Goal: Transaction & Acquisition: Purchase product/service

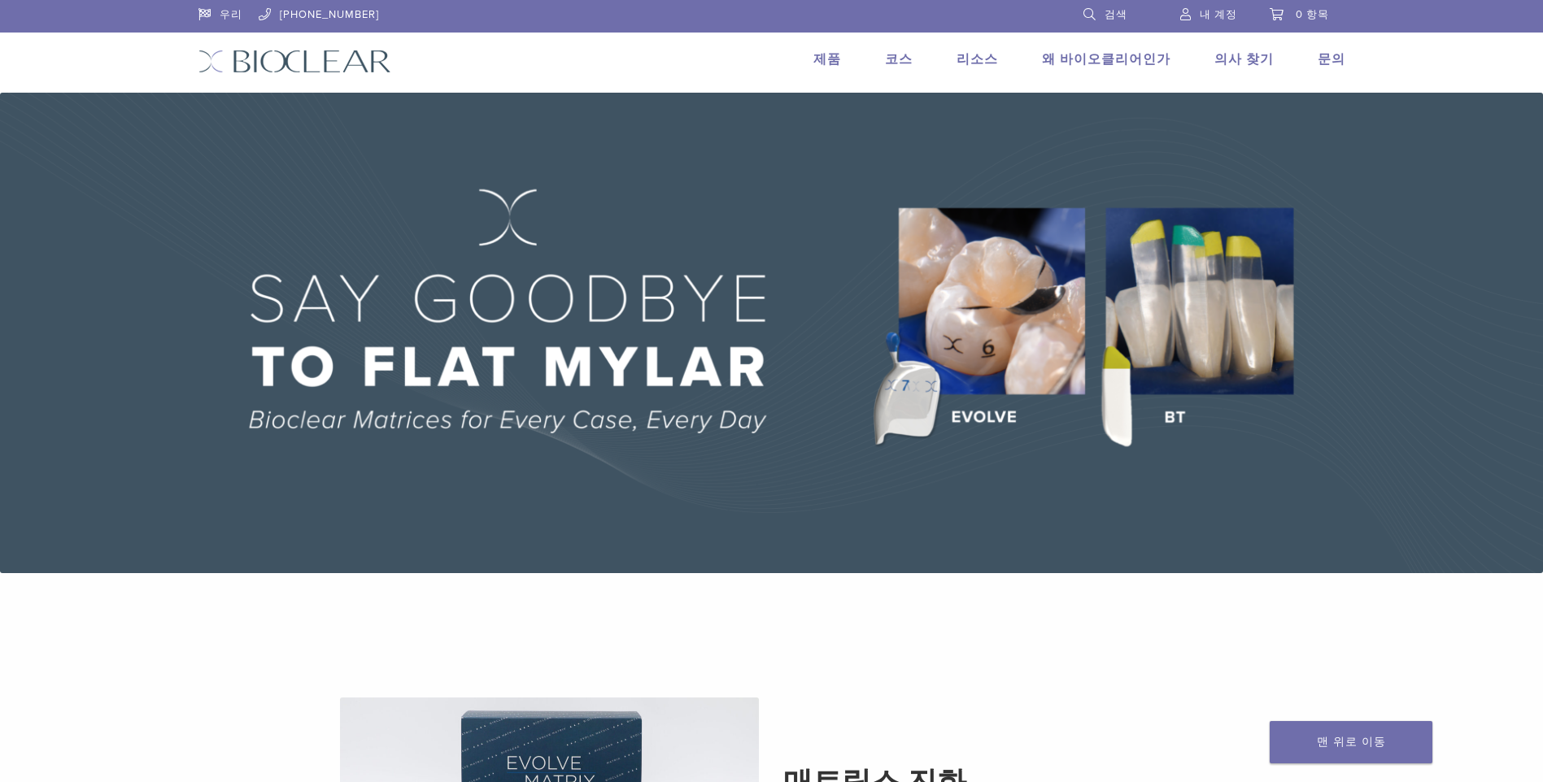
click at [839, 65] on link "제품" at bounding box center [827, 59] width 28 height 16
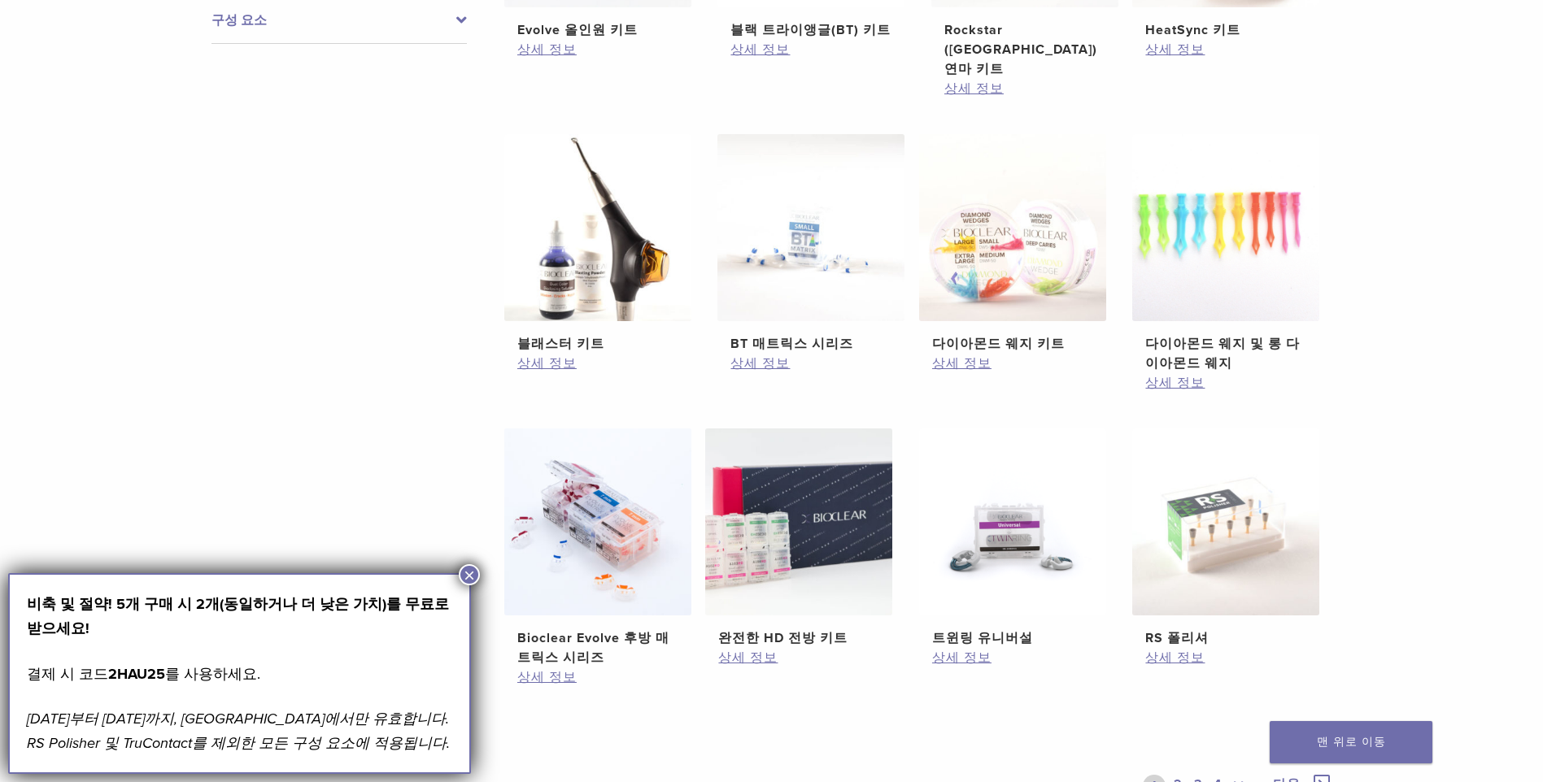
scroll to position [895, 0]
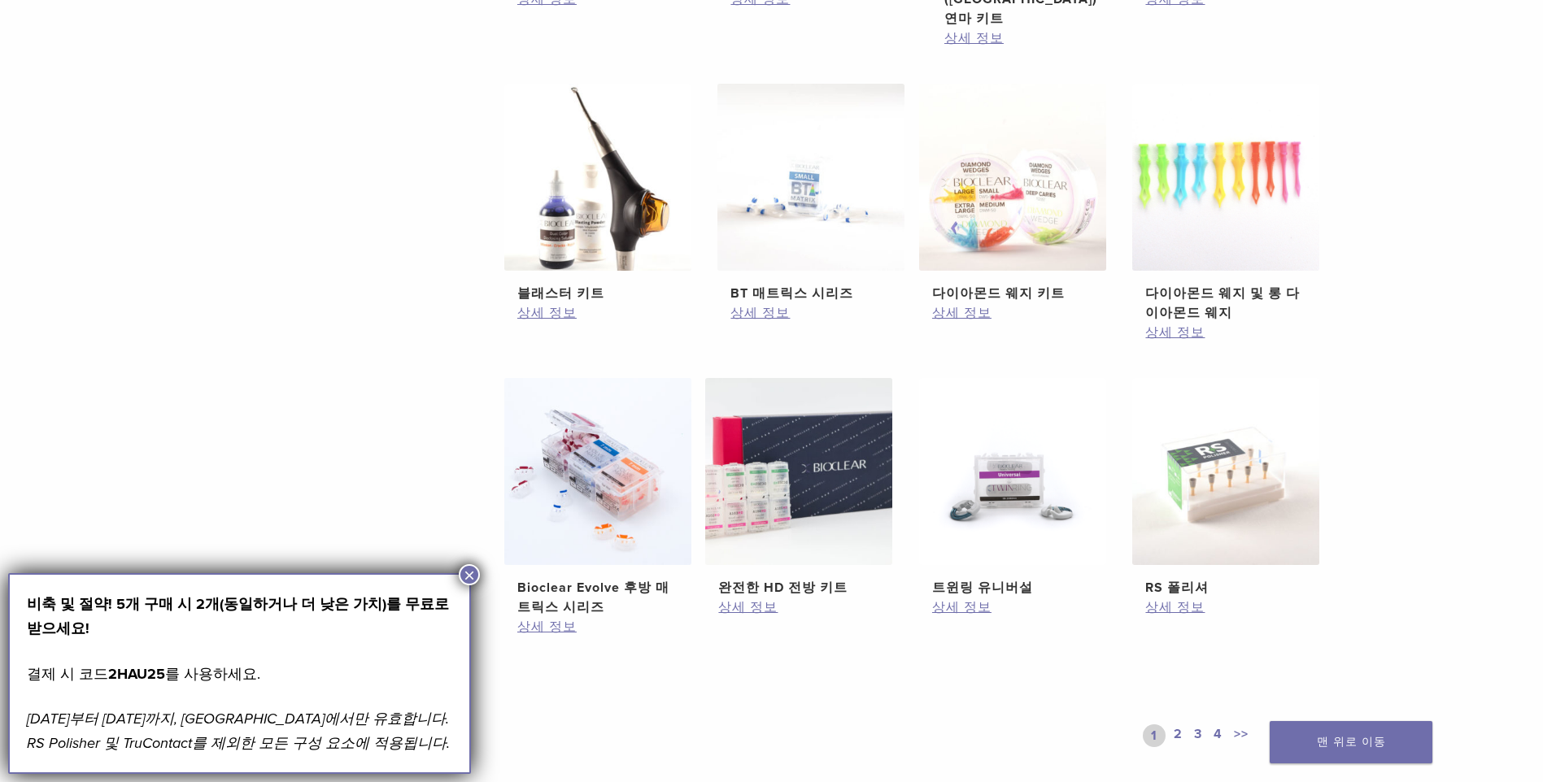
click at [480, 572] on ul "Evolve 올인원 키트 $ 745.16 상세 정보 블랙 트라이앵글(BT) 키트 $ 470.40 상세 정보 Rockstar (RS) 연마 키트…" at bounding box center [918, 221] width 878 height 903
click at [470, 569] on button "×" at bounding box center [469, 574] width 21 height 21
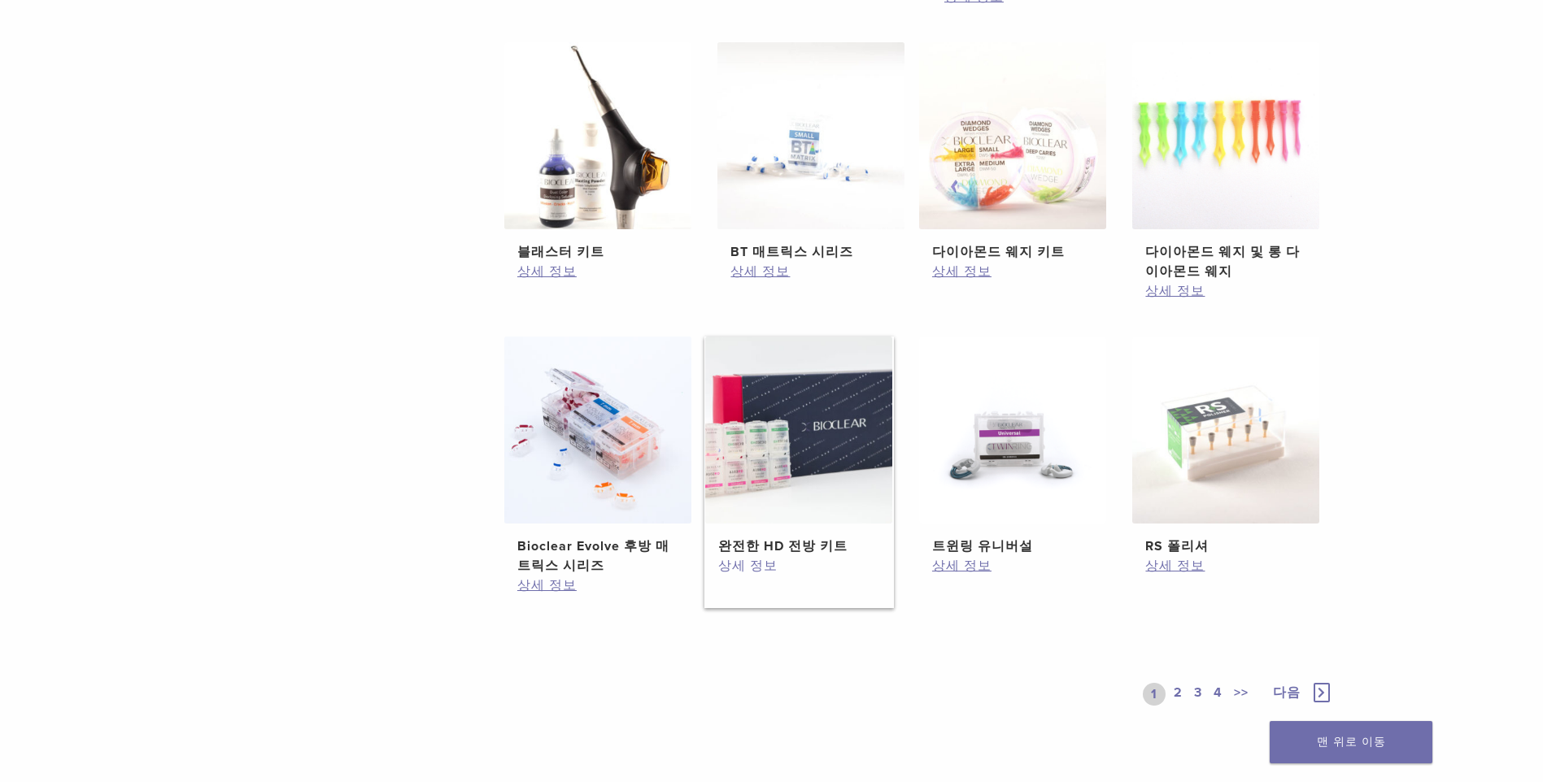
scroll to position [976, 0]
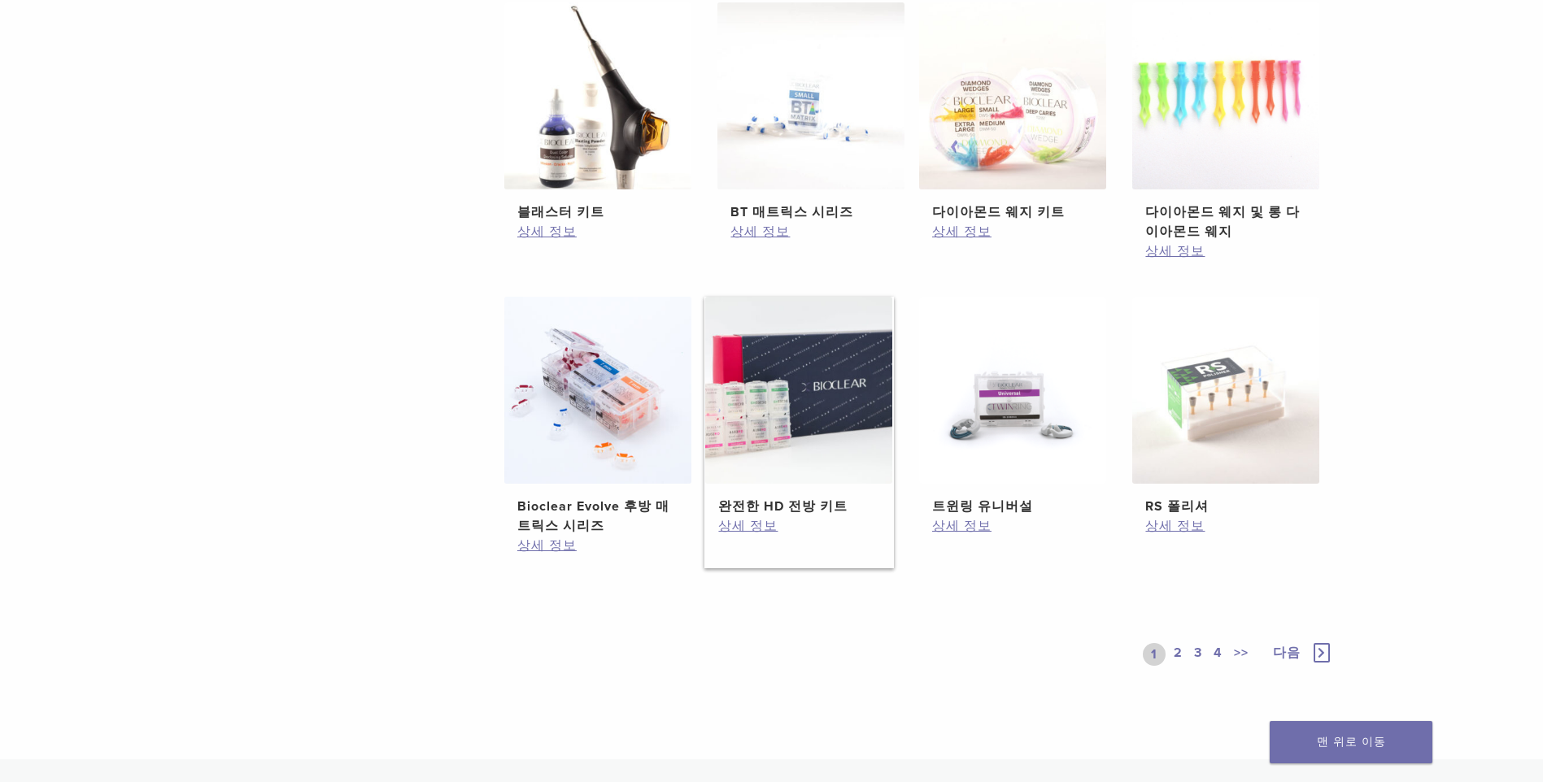
click at [777, 394] on img at bounding box center [798, 390] width 187 height 187
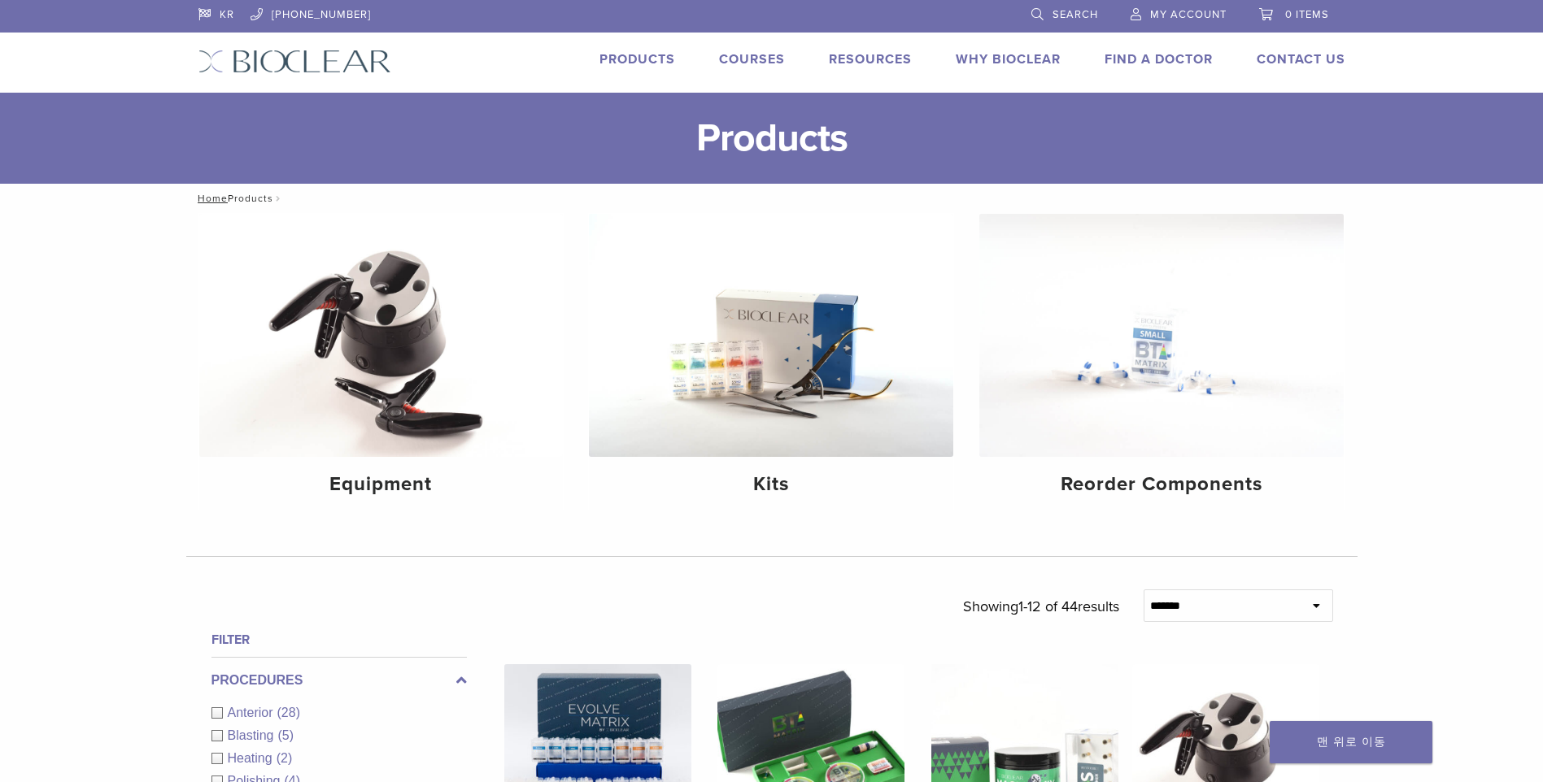
scroll to position [1182, 0]
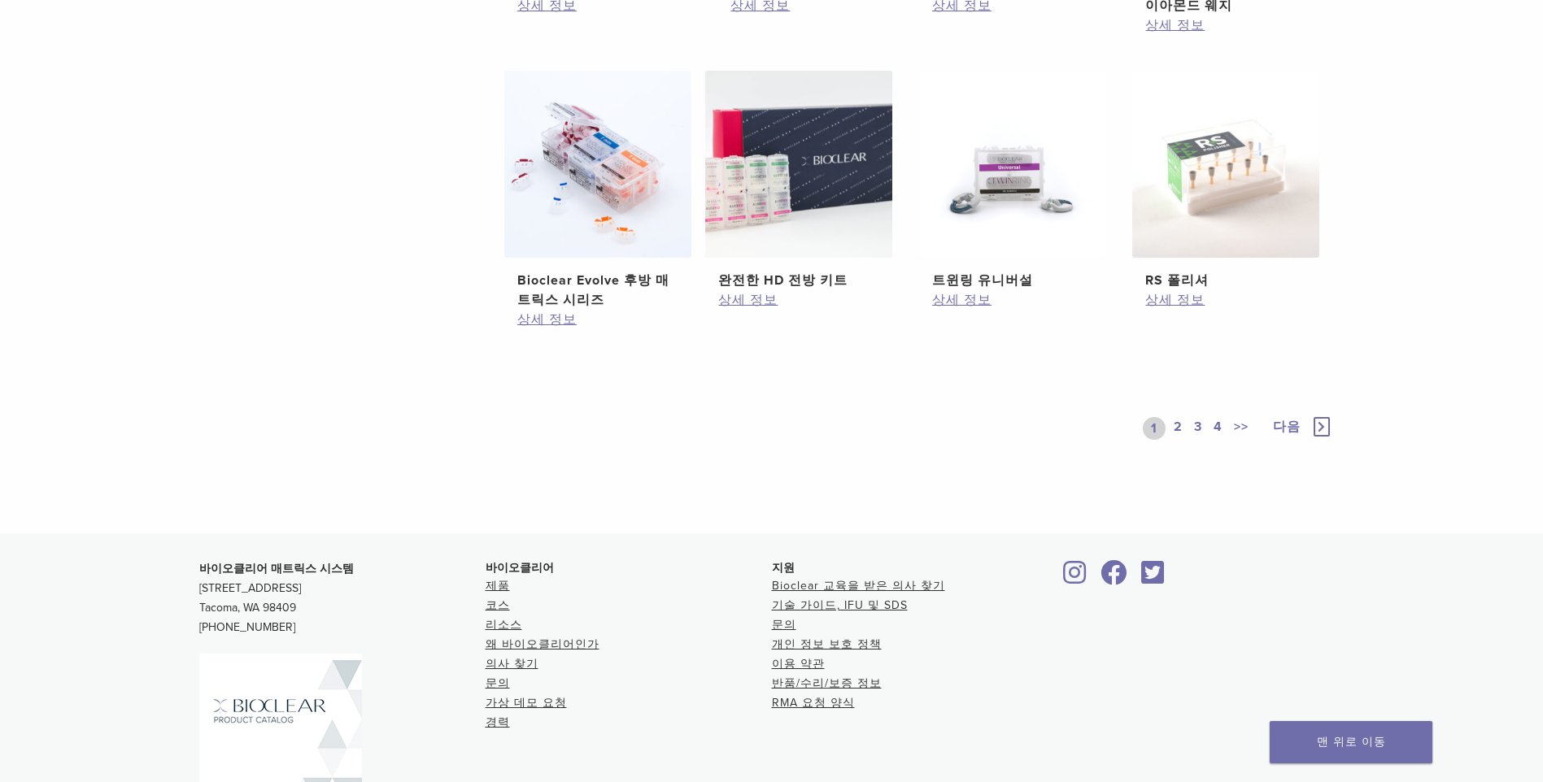
click at [1177, 429] on link "2" at bounding box center [1177, 428] width 15 height 23
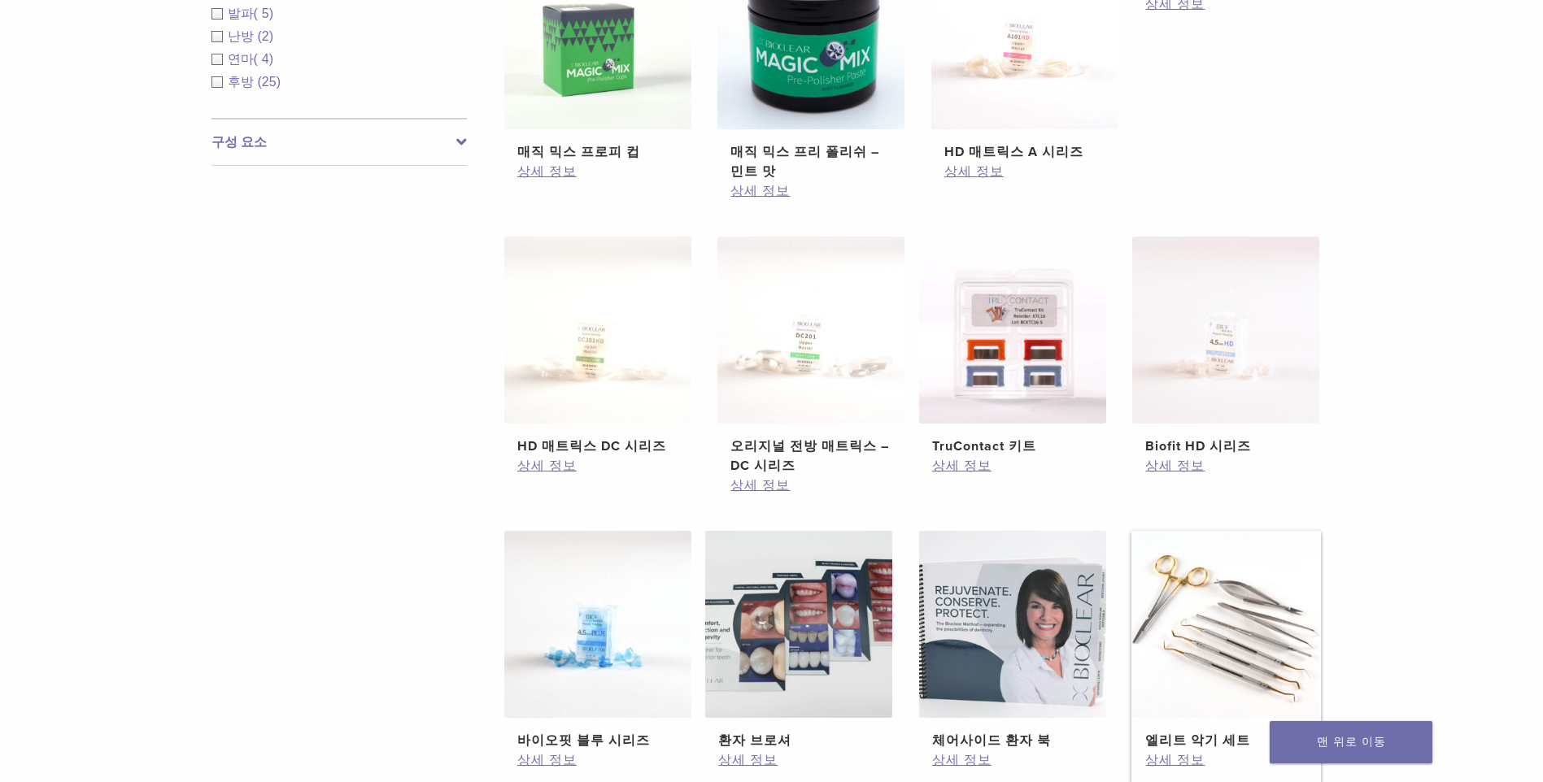
scroll to position [694, 0]
